Goal: Information Seeking & Learning: Find specific page/section

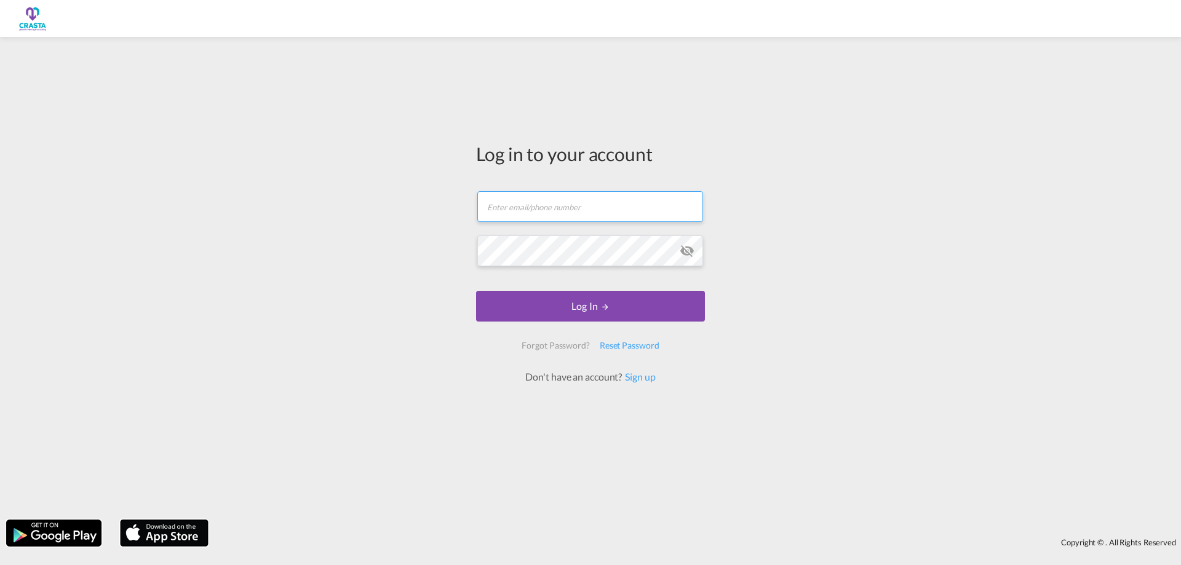
click at [525, 209] on input "text" at bounding box center [590, 206] width 226 height 31
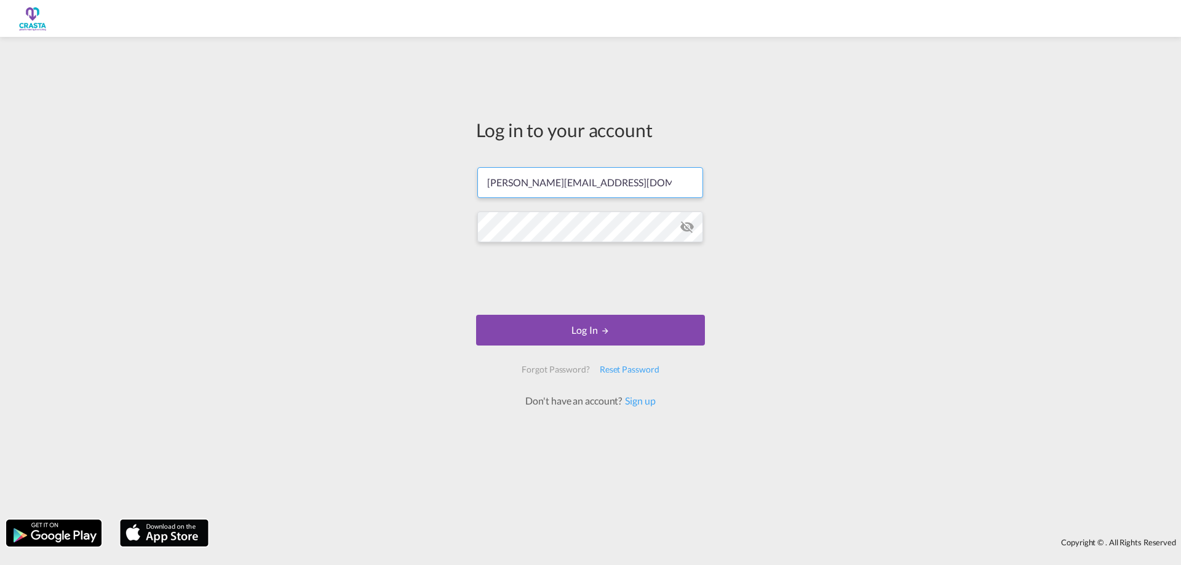
type input "[PERSON_NAME][EMAIL_ADDRESS][DOMAIN_NAME]"
click at [540, 334] on button "Log In" at bounding box center [590, 330] width 229 height 31
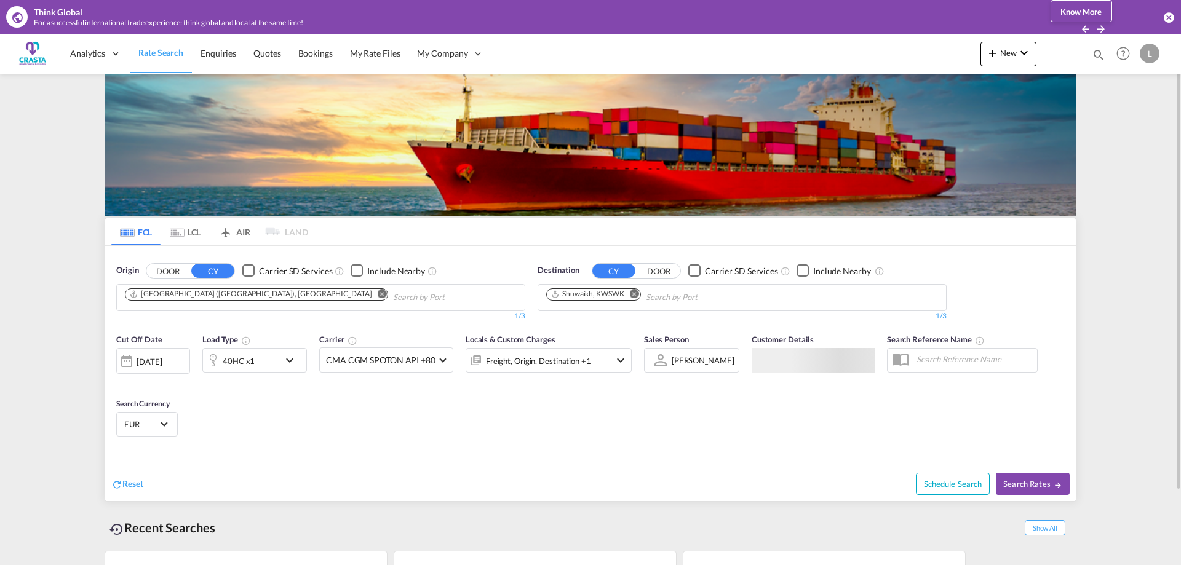
click at [637, 291] on md-icon "Remove" at bounding box center [634, 293] width 9 height 9
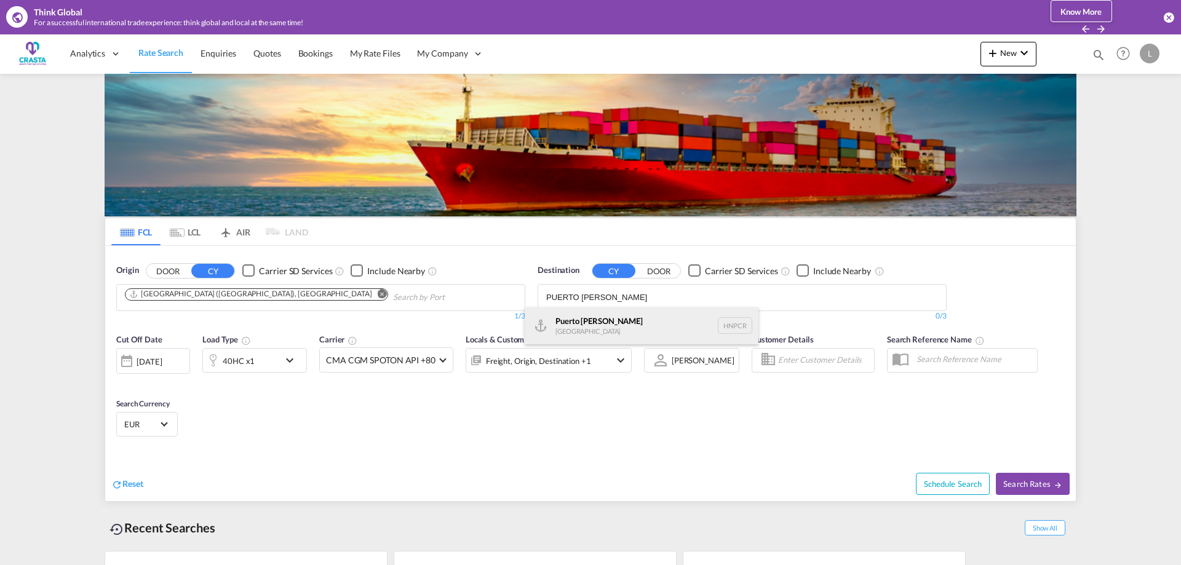
type input "PUERTO [PERSON_NAME]"
click at [612, 330] on div "[GEOGRAPHIC_DATA][PERSON_NAME] HNPCR" at bounding box center [642, 326] width 234 height 37
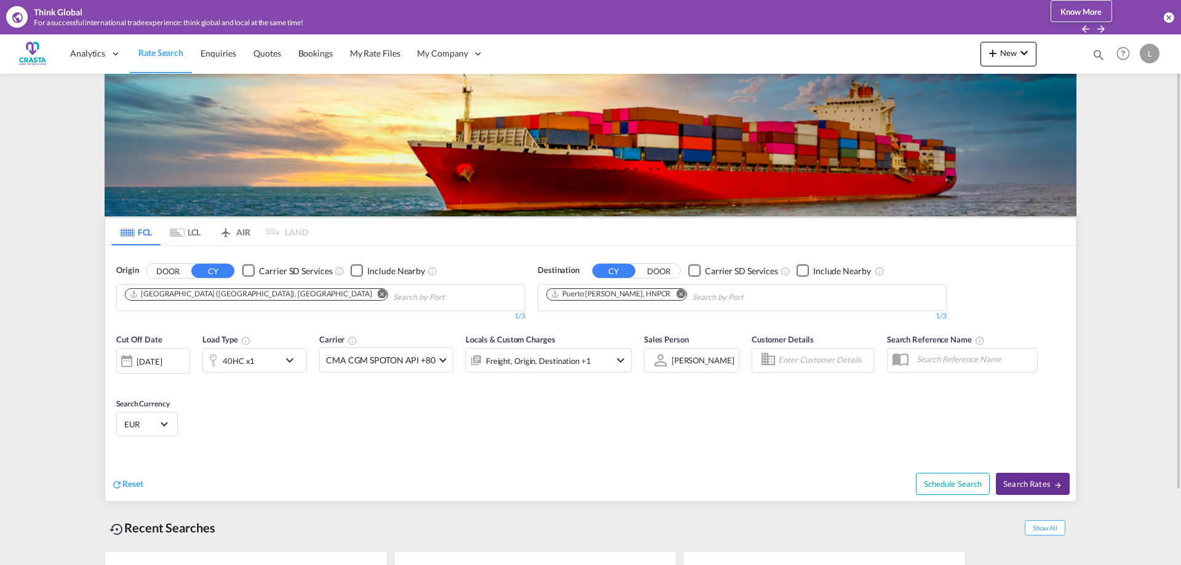
click at [1034, 486] on span "Search Rates" at bounding box center [1032, 484] width 59 height 10
type input "ITGOA to HNPCR / [DATE]"
